Goal: Find specific page/section: Find specific page/section

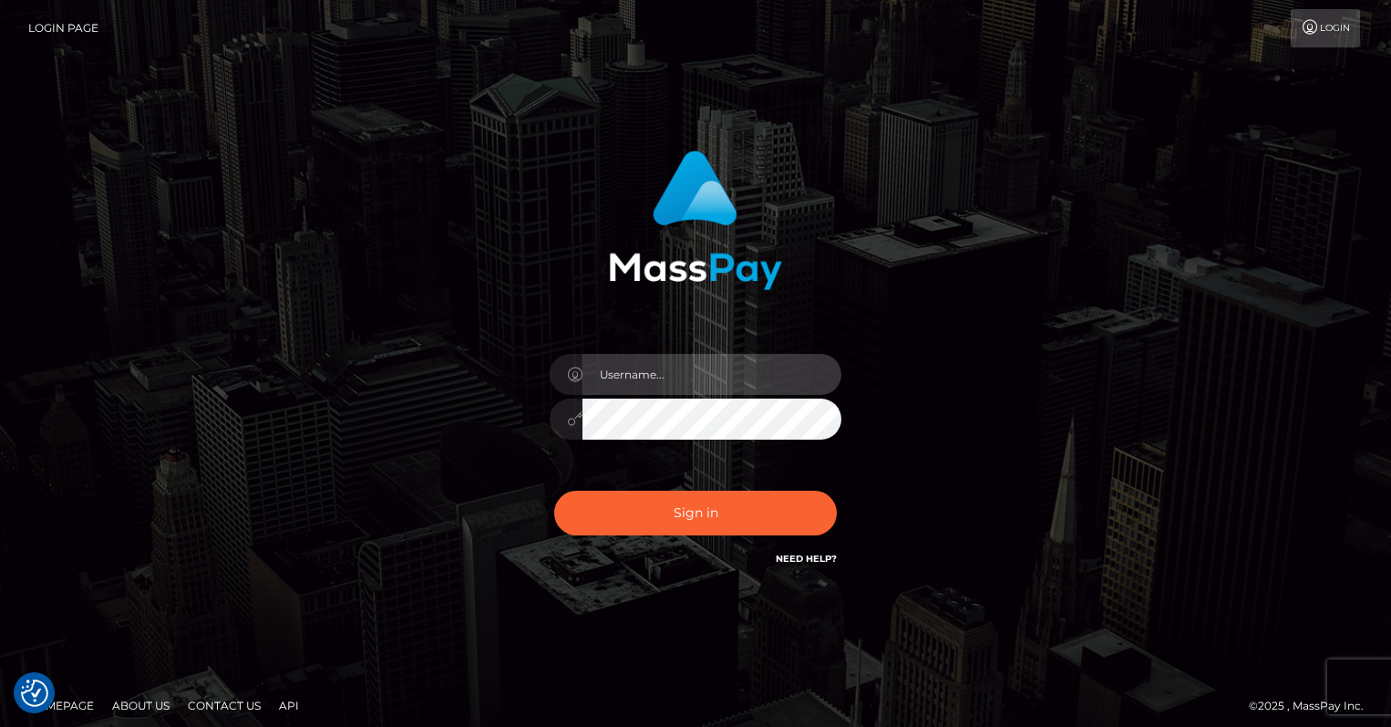
click at [677, 385] on input "text" at bounding box center [712, 374] width 259 height 41
type input "oli.fanvue"
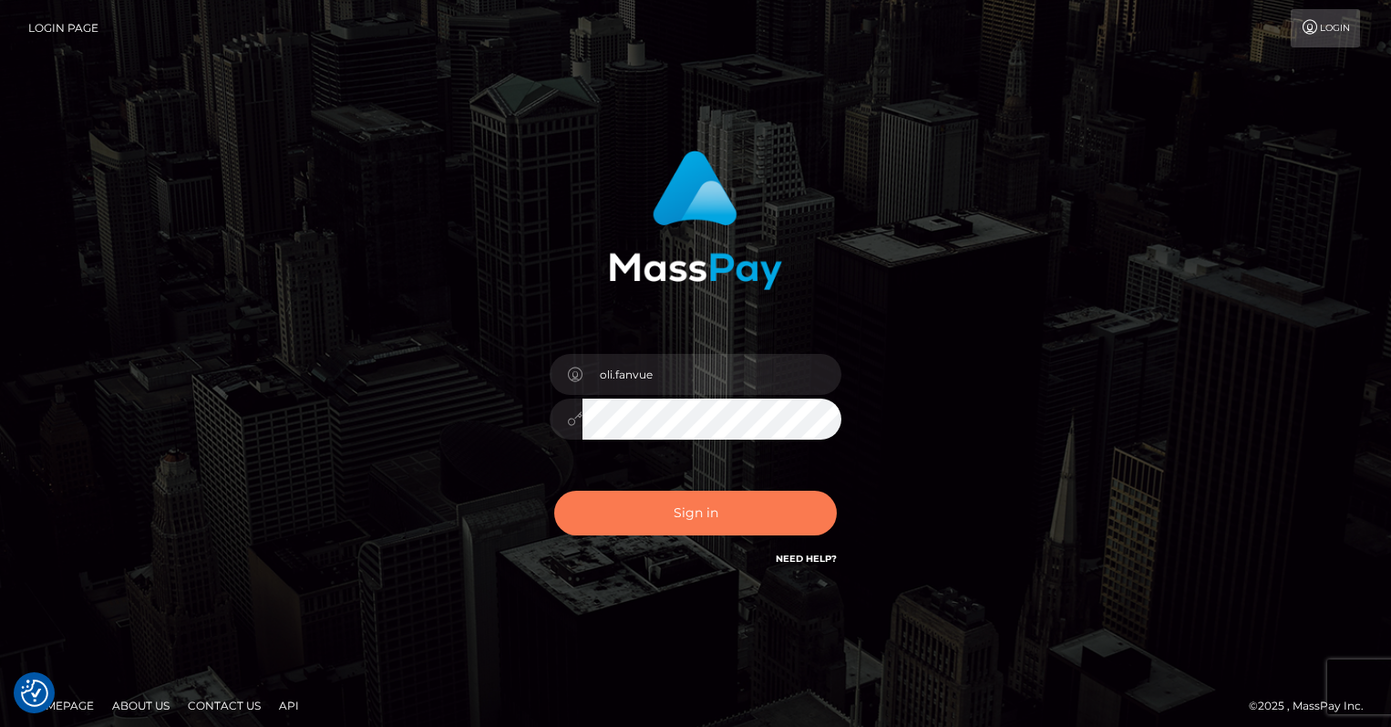
click at [685, 502] on button "Sign in" at bounding box center [695, 513] width 283 height 45
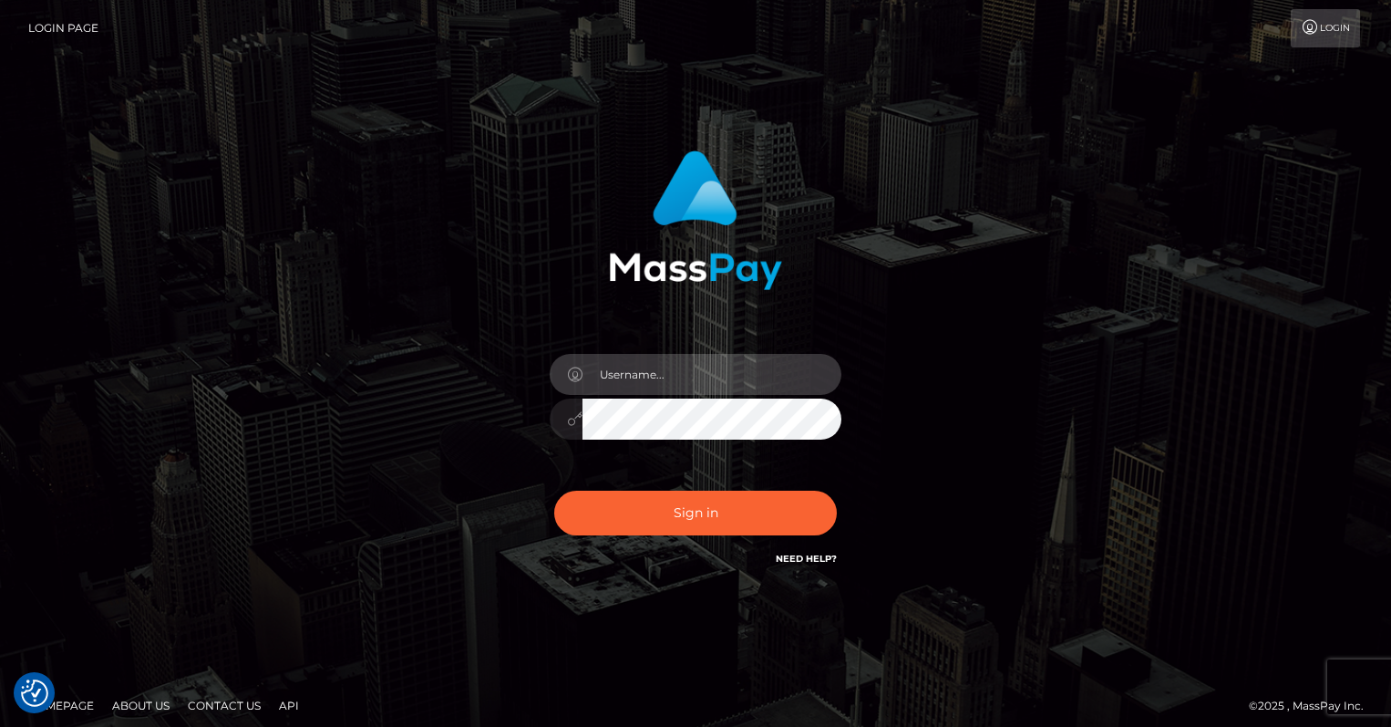
click at [689, 385] on input "text" at bounding box center [712, 374] width 259 height 41
type input "oli.fanvue"
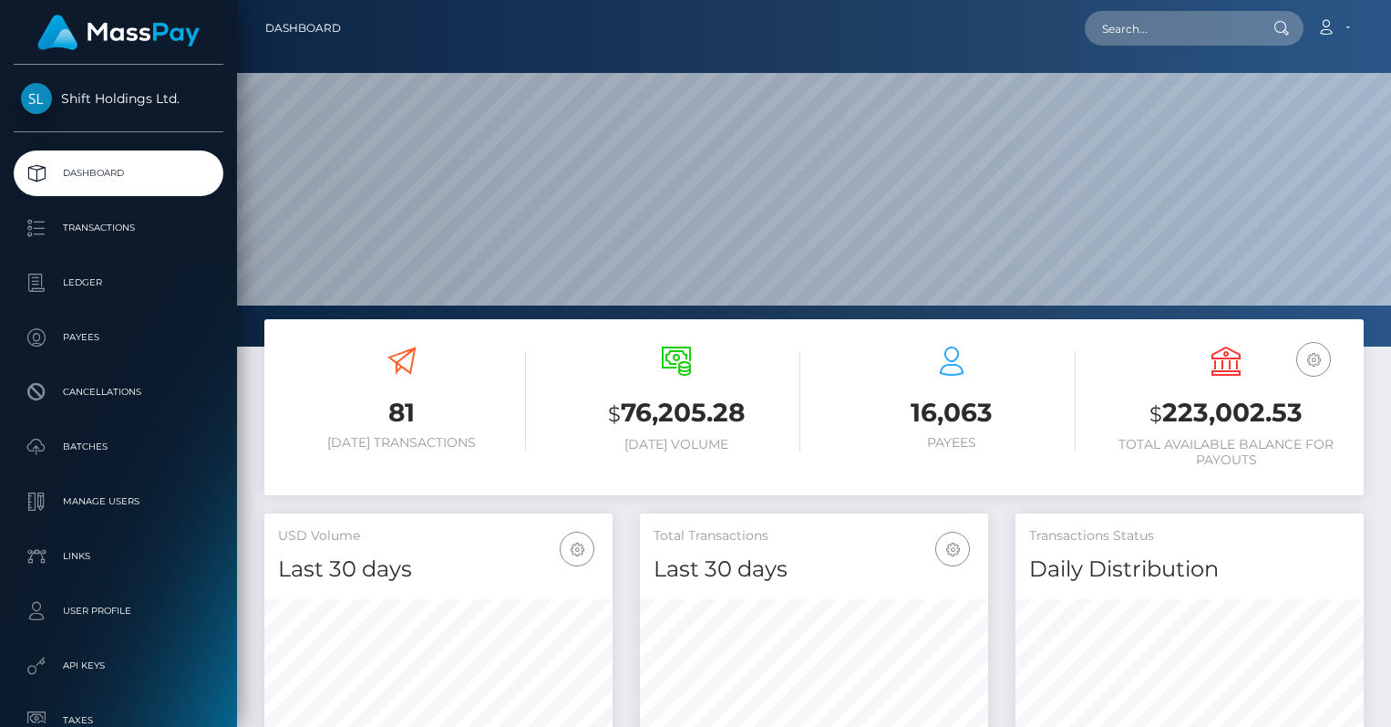
scroll to position [323, 348]
click at [1158, 26] on input "text" at bounding box center [1170, 28] width 171 height 35
paste input "miki1995tachibana@gmail.com"
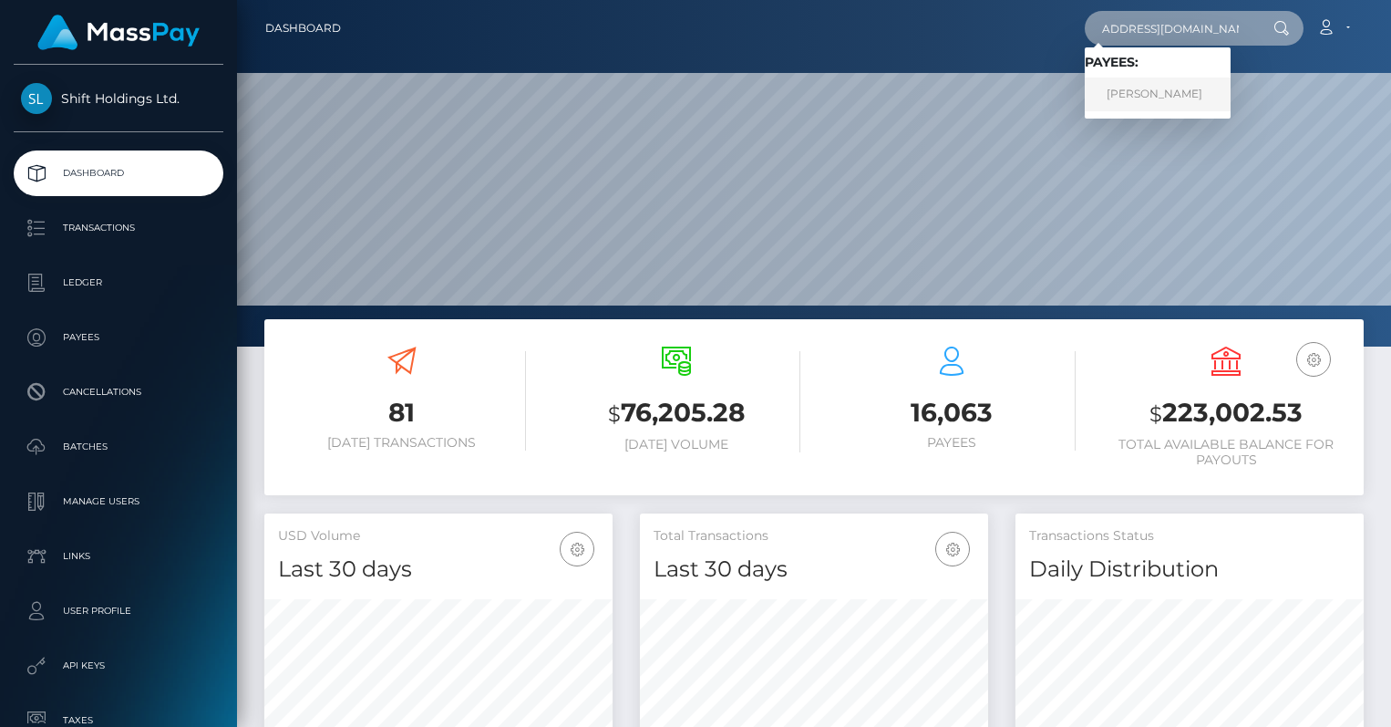
type input "miki1995tachibana@gmail.com"
click at [1156, 89] on link "Yuuki Matsukawa" at bounding box center [1158, 95] width 146 height 34
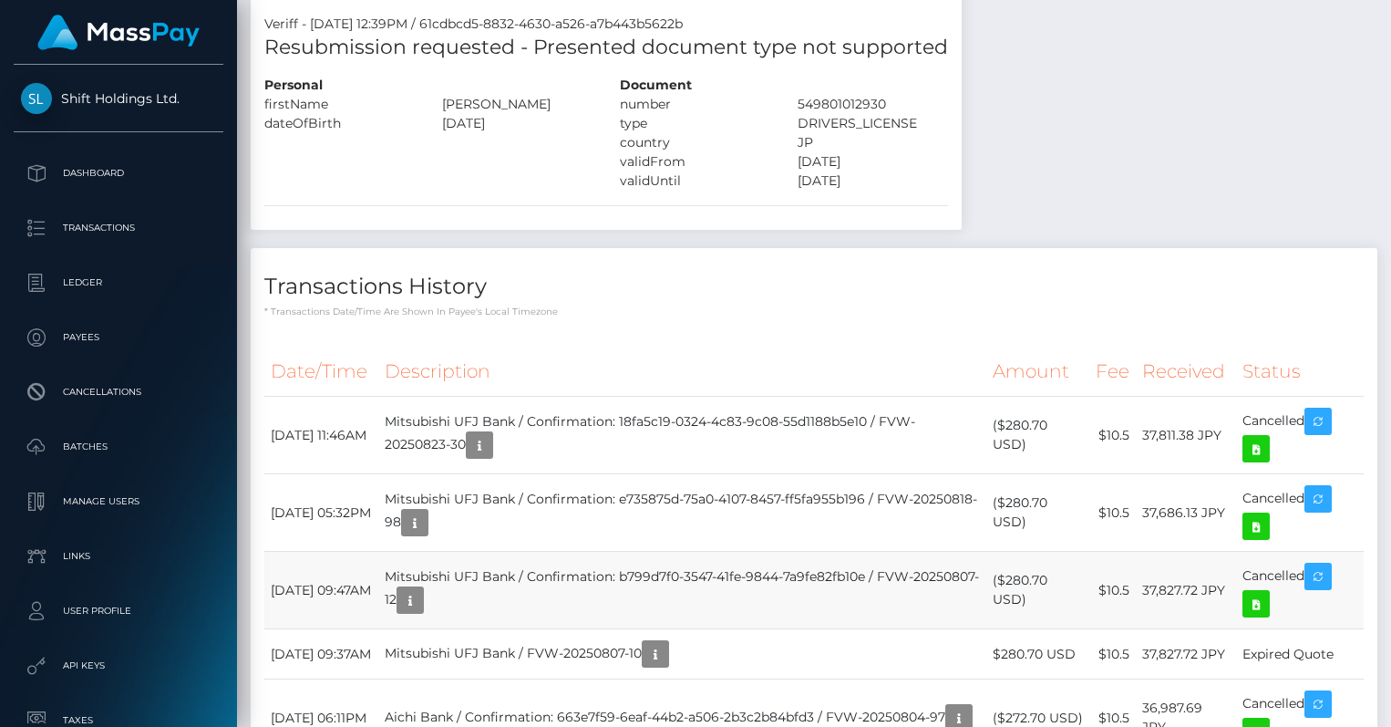
scroll to position [1015, 0]
